Goal: Find specific page/section

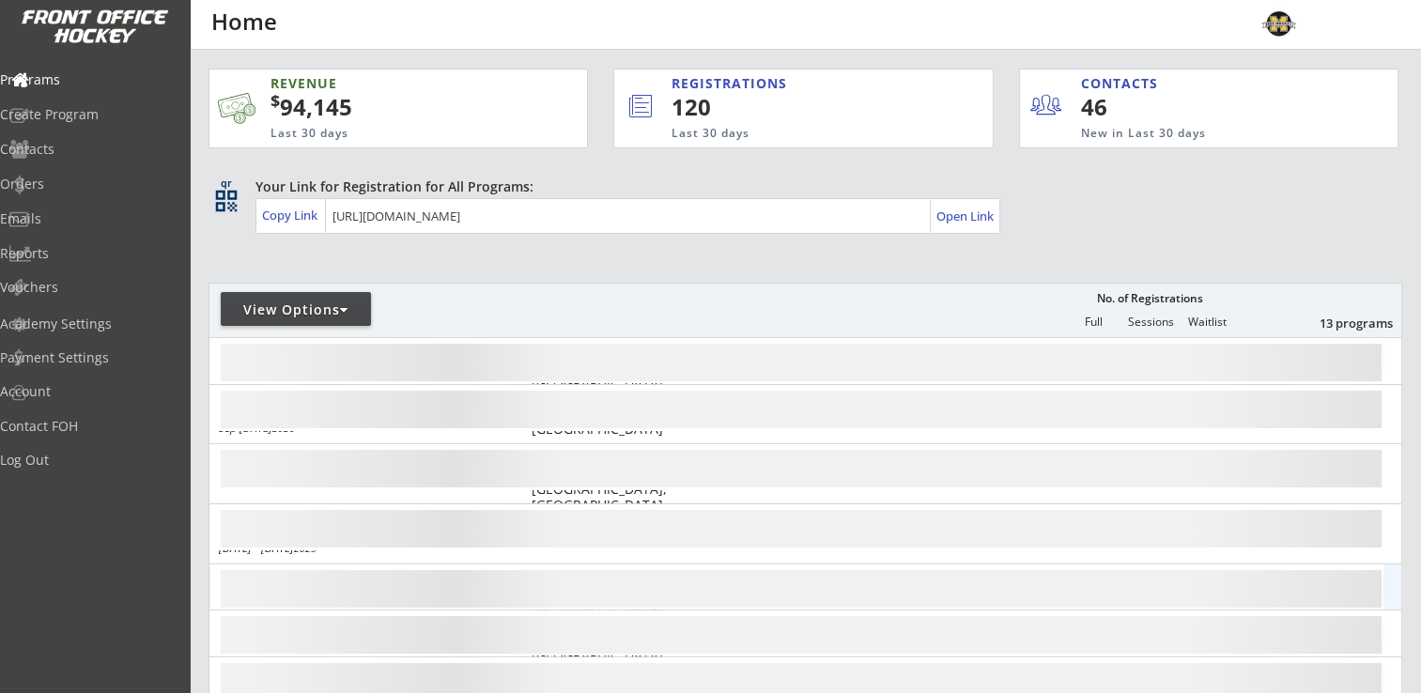
scroll to position [282, 0]
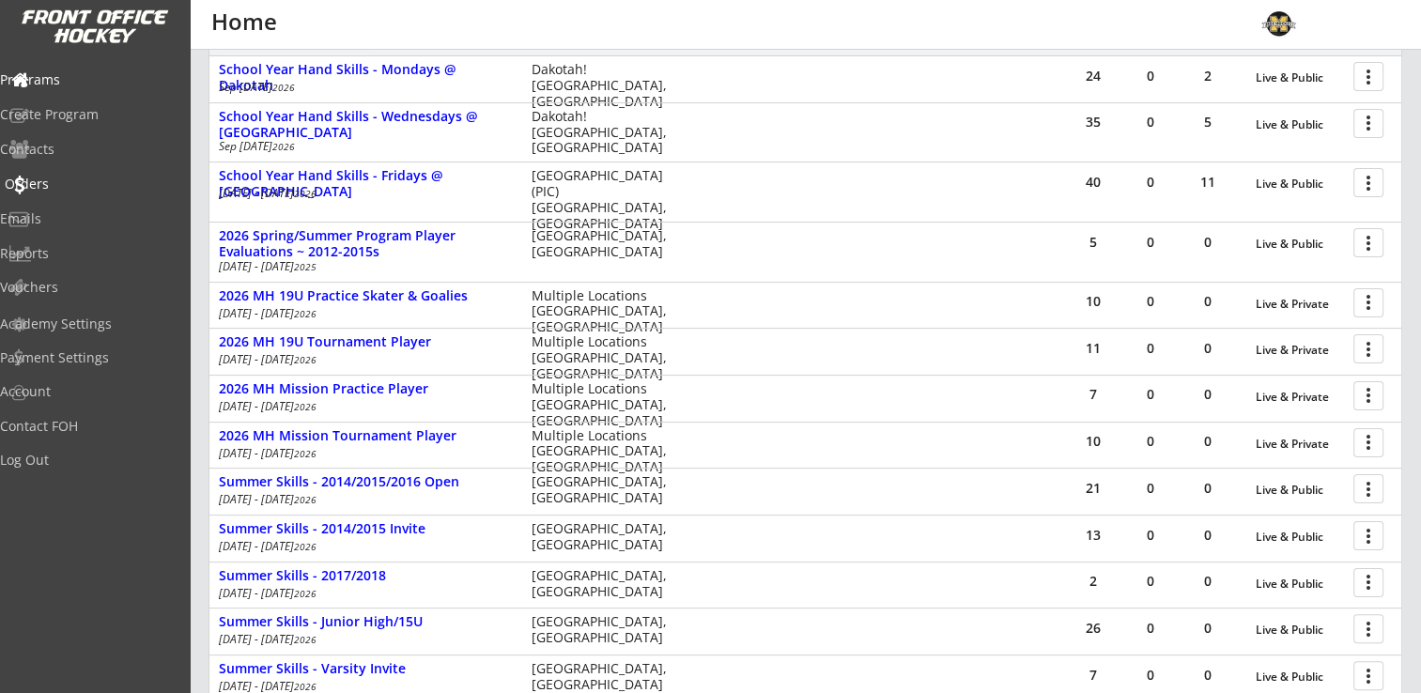
click at [68, 182] on div "Orders" at bounding box center [89, 184] width 169 height 13
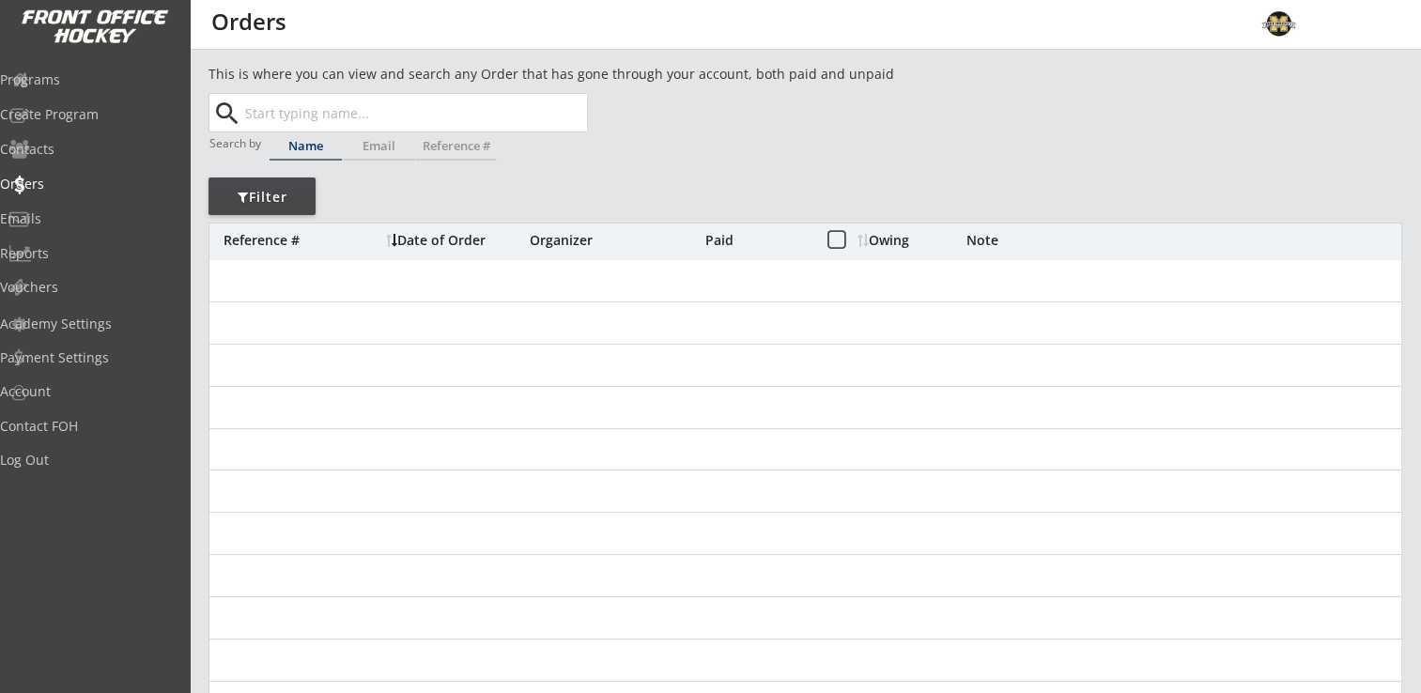
click at [345, 111] on input "text" at bounding box center [414, 113] width 346 height 38
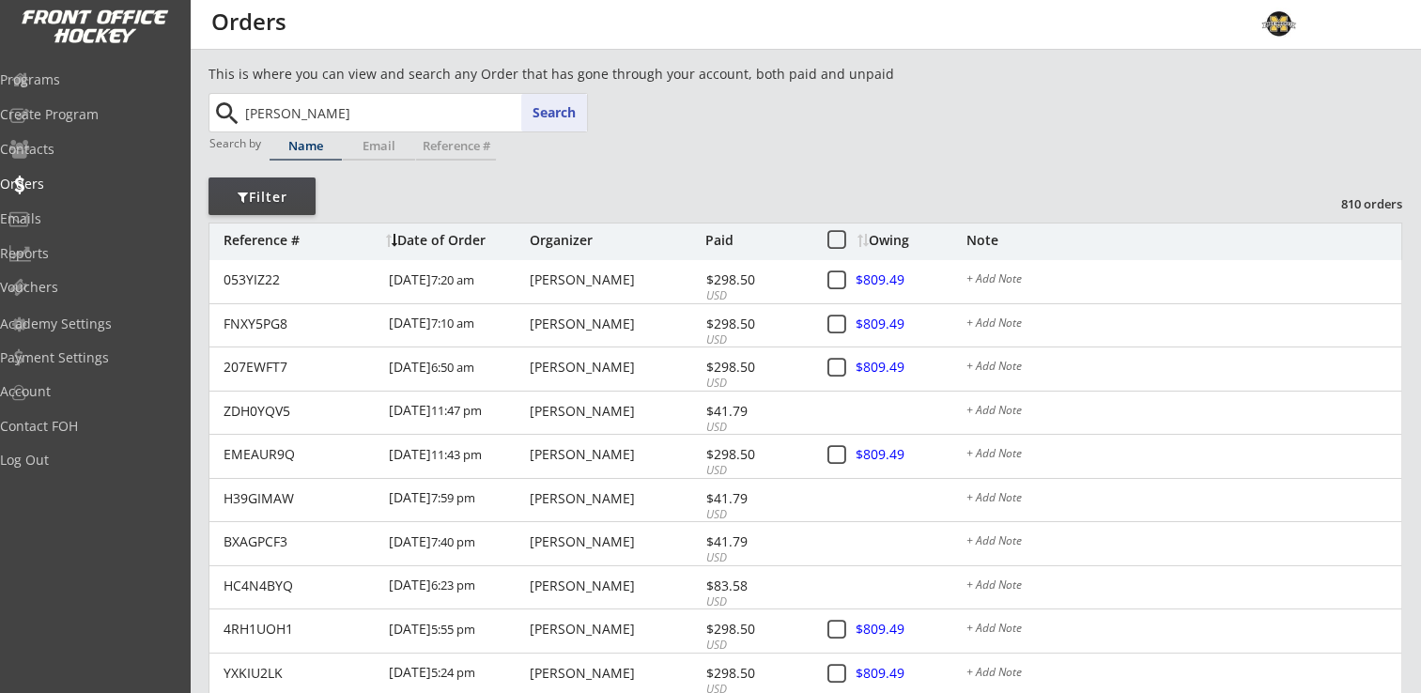
type input "[PERSON_NAME]"
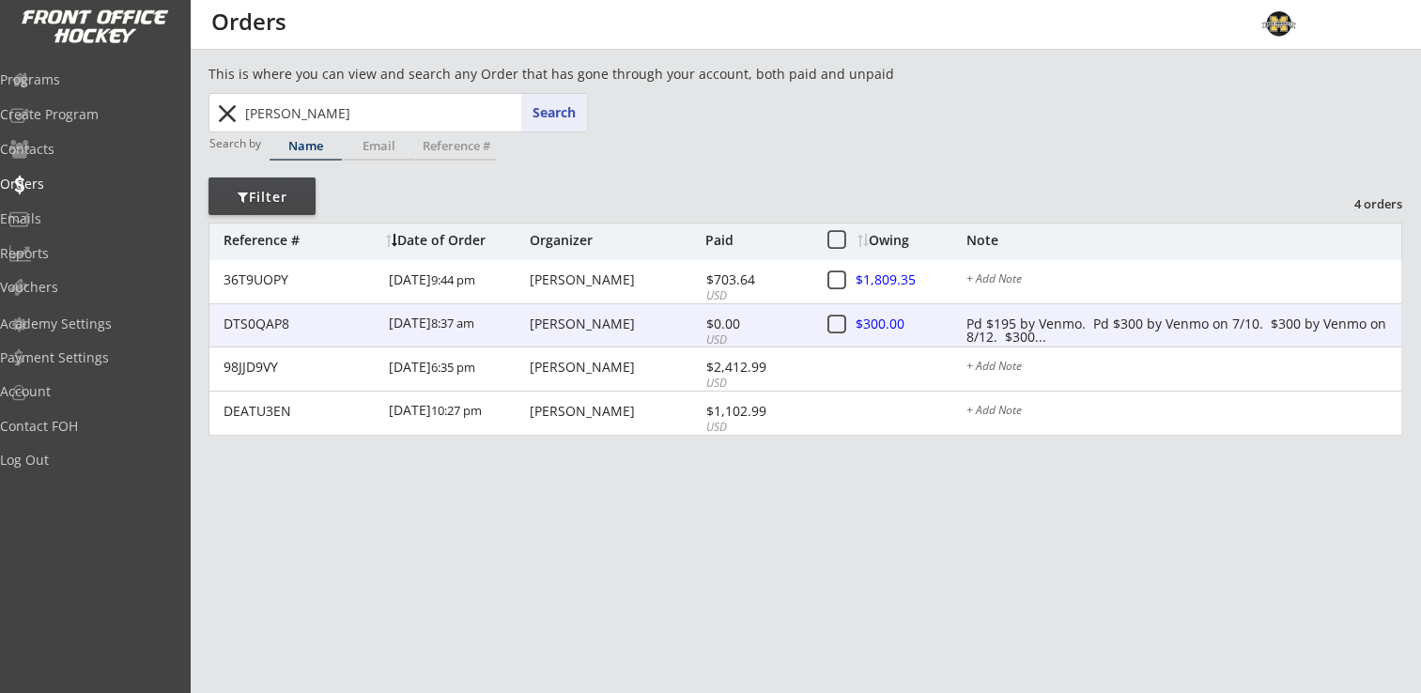
click at [1048, 325] on div "Pd $195 by Venmo. Pd $300 by Venmo on 7/10. $300 by Venmo on 8/12. $300..." at bounding box center [1184, 324] width 435 height 15
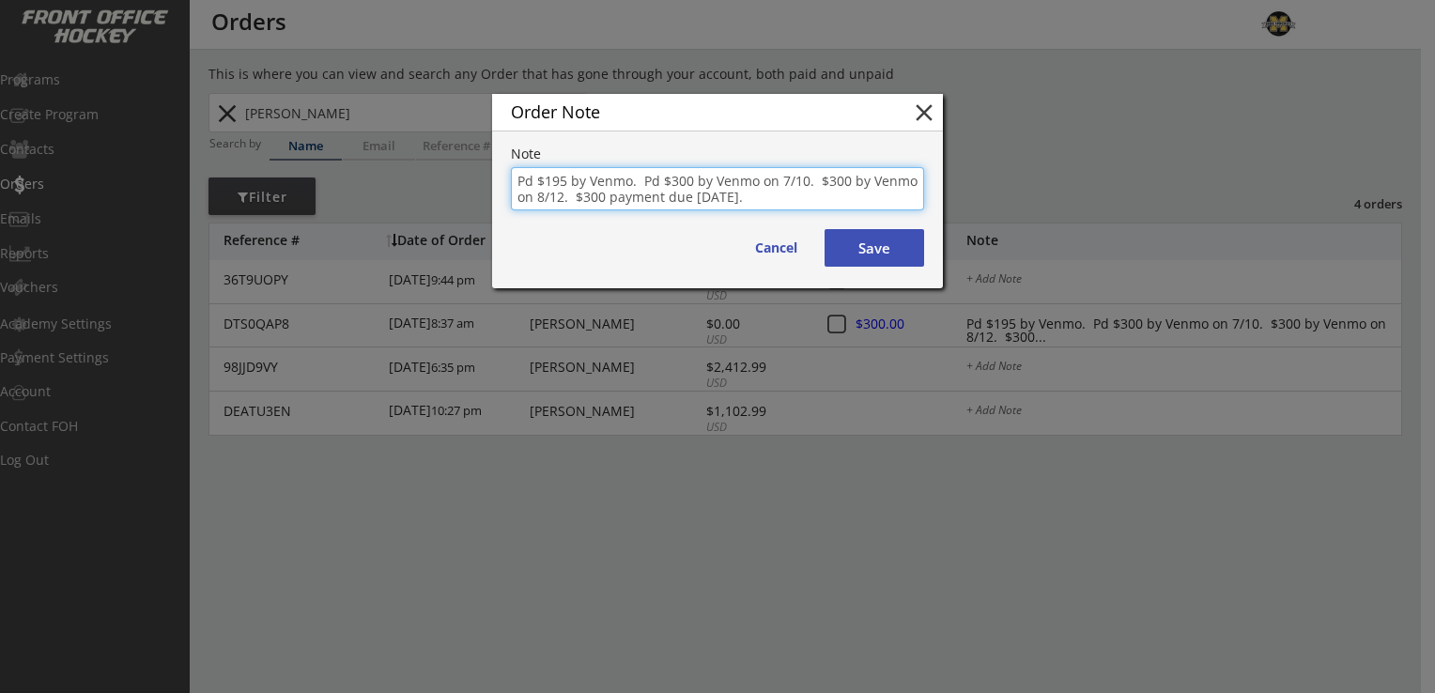
click at [925, 116] on button "close" at bounding box center [924, 113] width 28 height 28
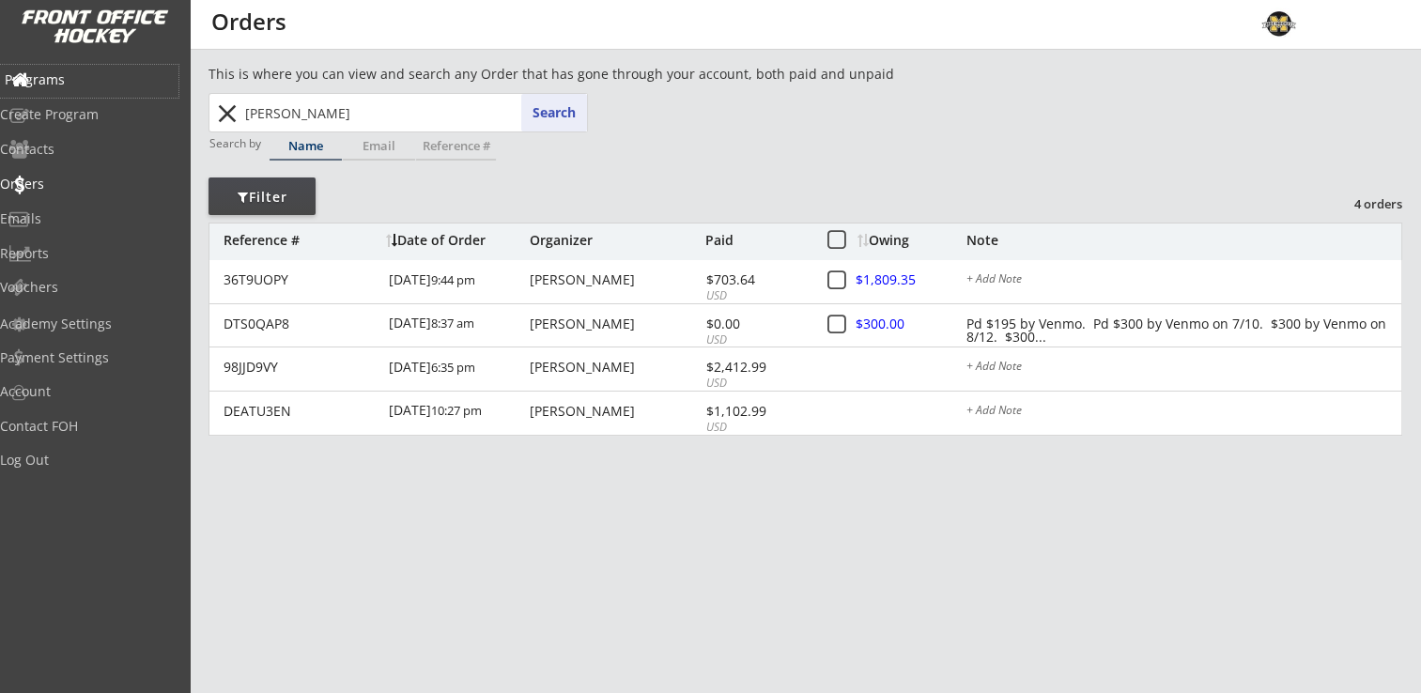
click at [72, 77] on div "Programs" at bounding box center [89, 79] width 169 height 13
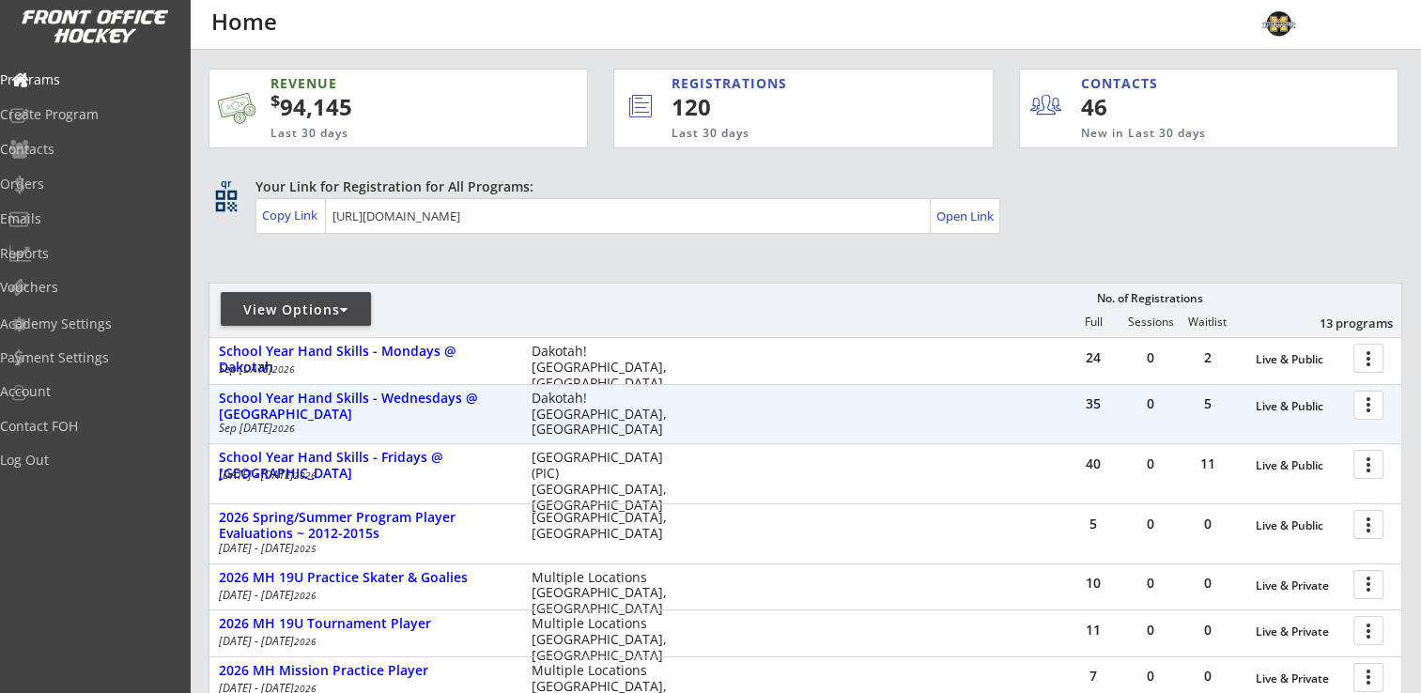
click at [1360, 395] on div at bounding box center [1371, 404] width 33 height 33
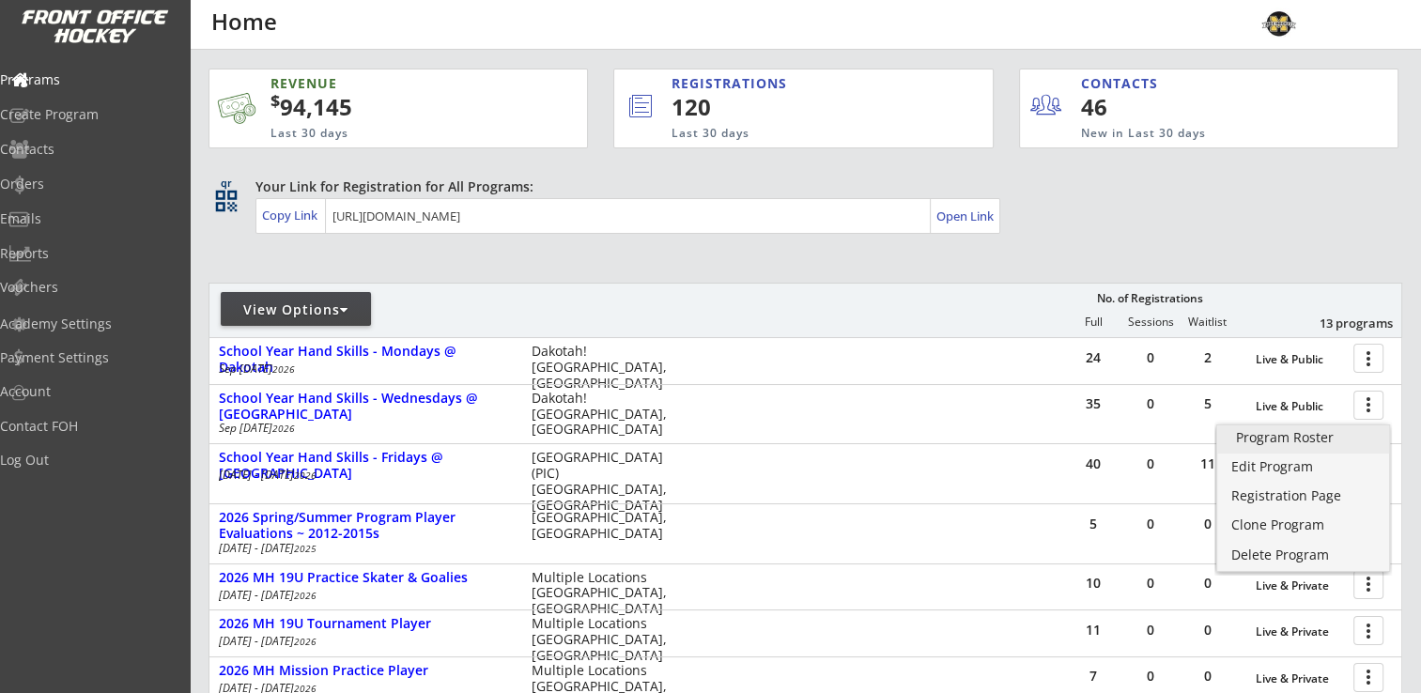
click at [1341, 438] on div "Program Roster" at bounding box center [1303, 437] width 134 height 13
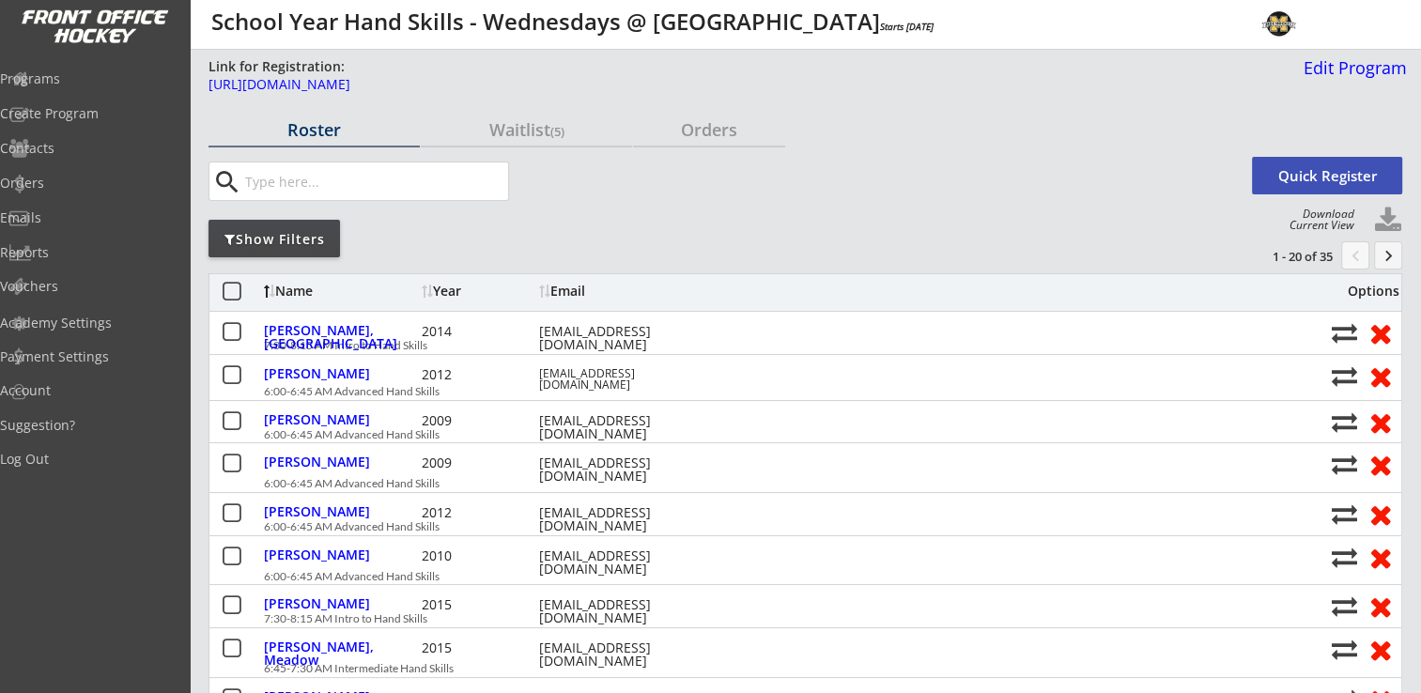
click at [1397, 264] on button "keyboard_arrow_right" at bounding box center [1388, 255] width 28 height 28
